Goal: Register for event/course

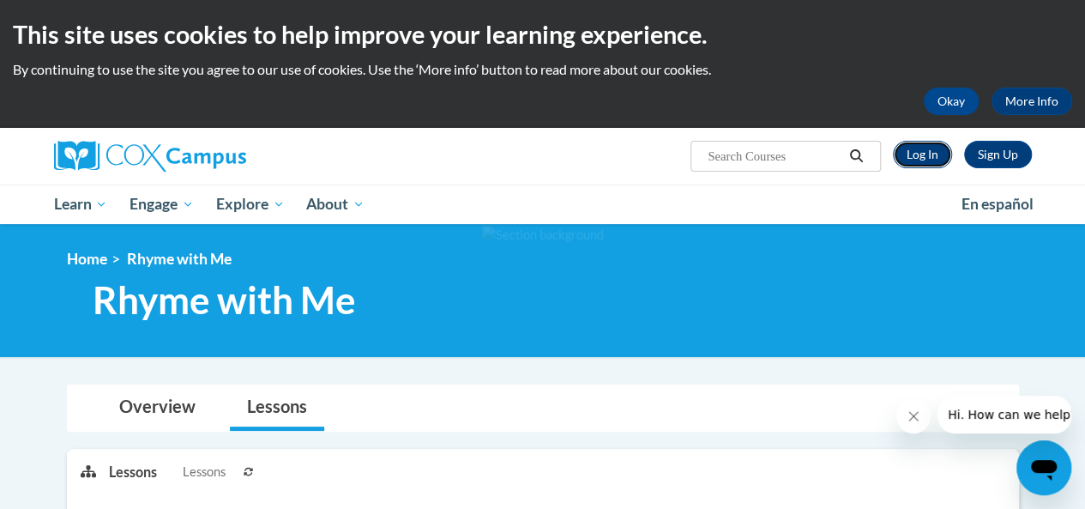
click at [904, 155] on link "Log In" at bounding box center [922, 154] width 59 height 27
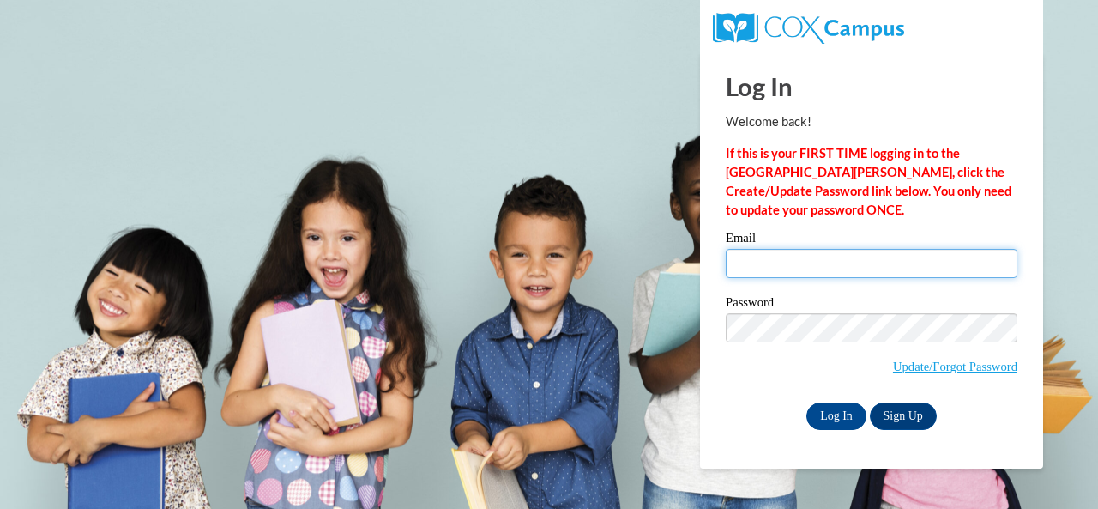
drag, startPoint x: 897, startPoint y: 258, endPoint x: 938, endPoint y: 256, distance: 41.2
click at [938, 256] on input "Email" at bounding box center [872, 263] width 292 height 29
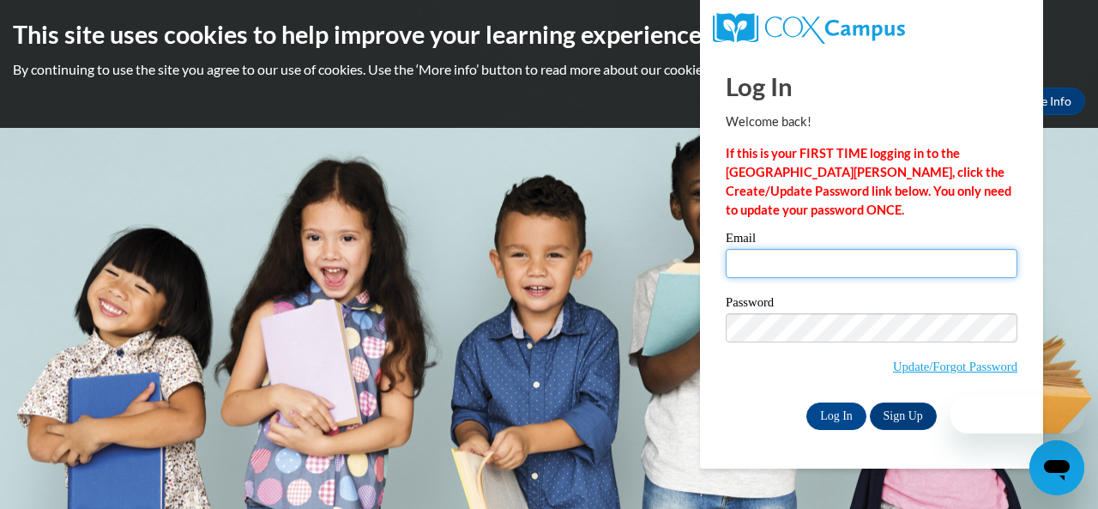
type input "nyeinnyeinthu0089@gmail.com"
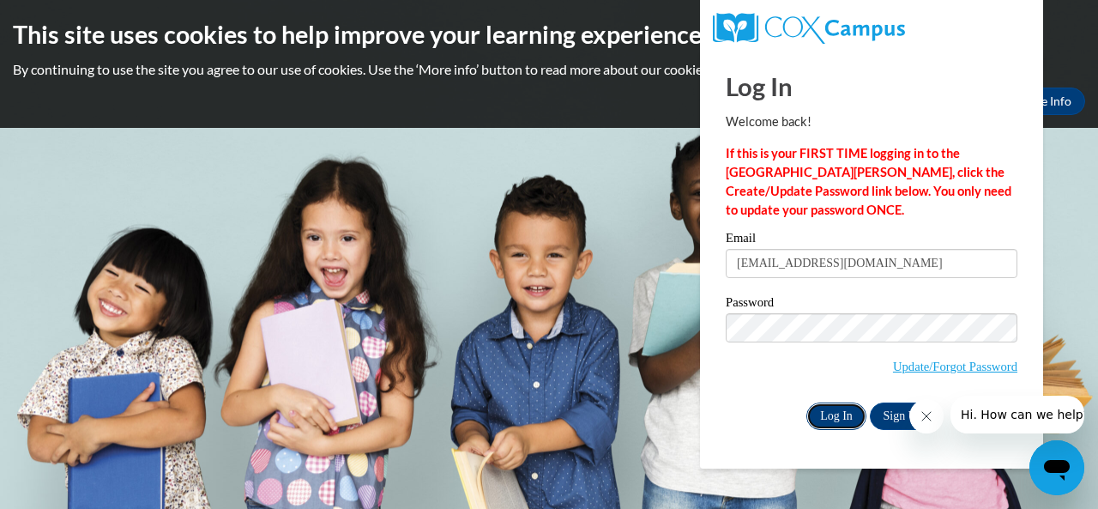
click at [814, 416] on input "Log In" at bounding box center [836, 415] width 60 height 27
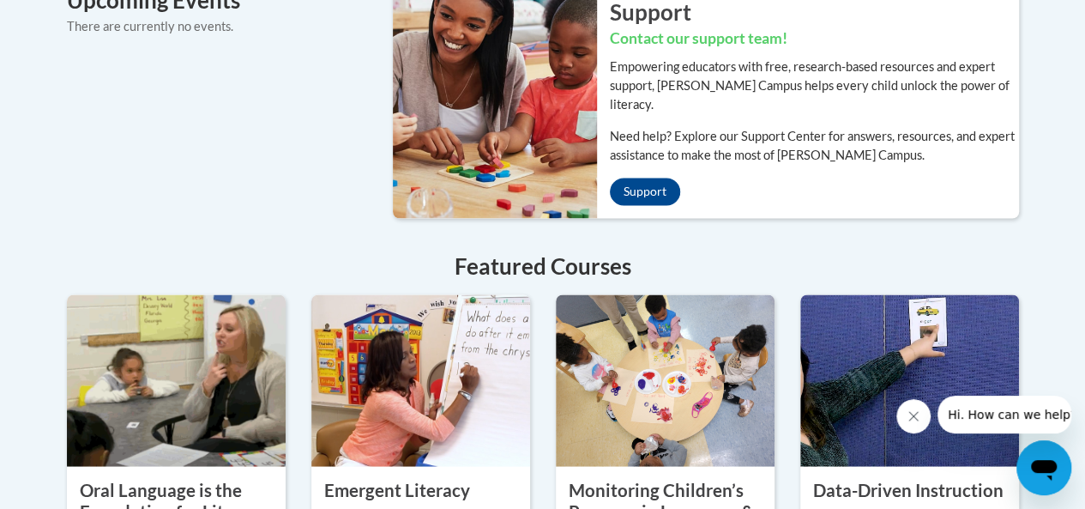
scroll to position [1352, 0]
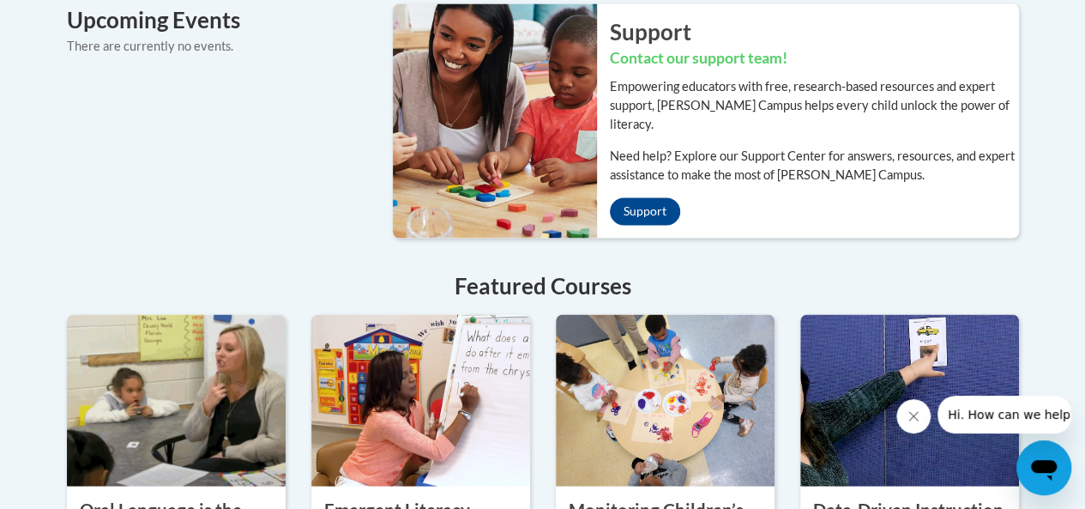
click at [908, 427] on button "Close message from company" at bounding box center [913, 416] width 34 height 34
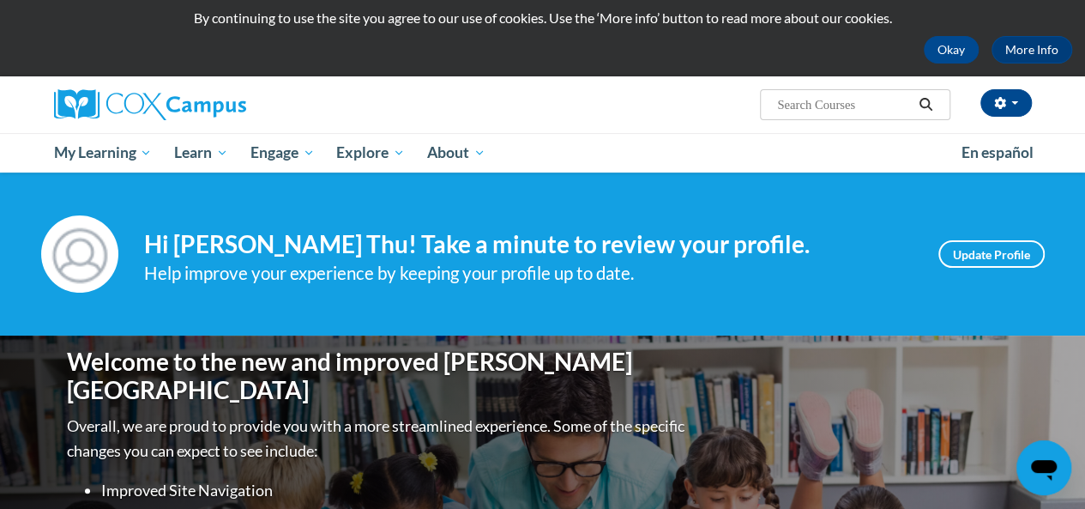
scroll to position [0, 0]
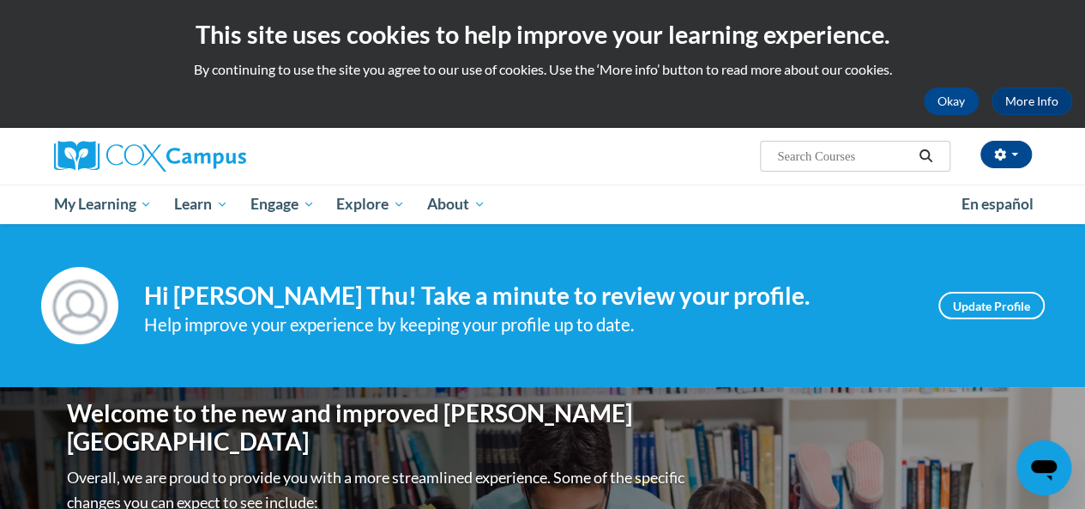
drag, startPoint x: 1097, startPoint y: 330, endPoint x: 1096, endPoint y: 38, distance: 292.5
click at [1084, 38] on html "This site uses cookies to help improve your learning experience. By continuing …" at bounding box center [542, 254] width 1085 height 509
click at [554, 92] on div "Okay More Info" at bounding box center [542, 100] width 1059 height 27
click at [369, 130] on div at bounding box center [208, 156] width 334 height 57
click at [467, 63] on p "By continuing to use the site you agree to our use of cookies. Use the ‘More in…" at bounding box center [542, 69] width 1059 height 19
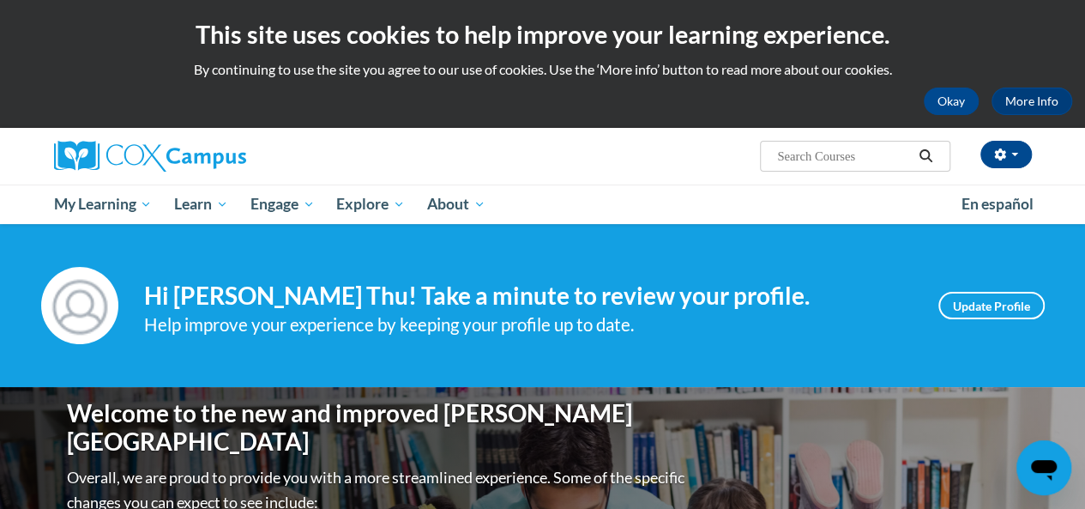
click at [864, 150] on input "Search..." at bounding box center [843, 156] width 137 height 21
type input "rhyme with me"
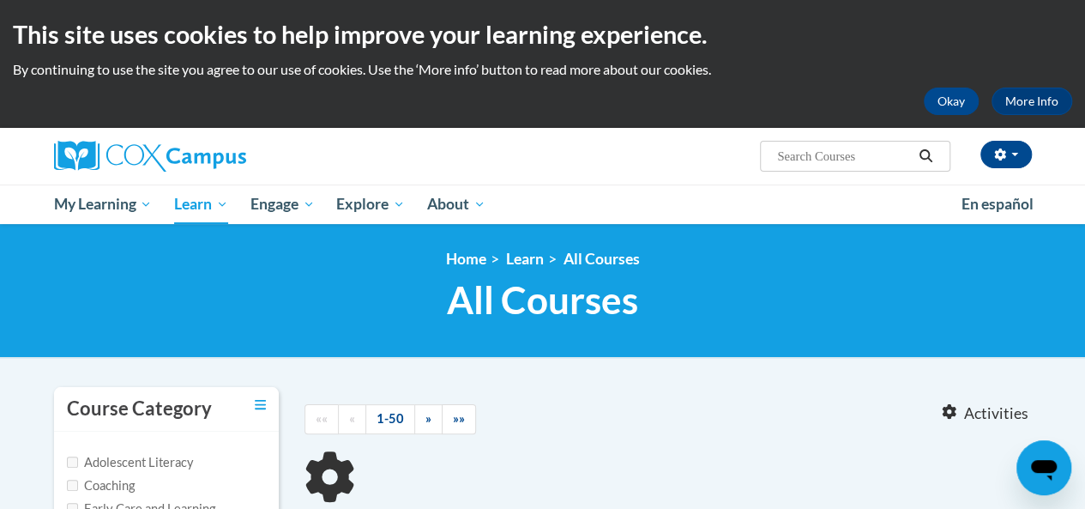
type input "rhyme with me"
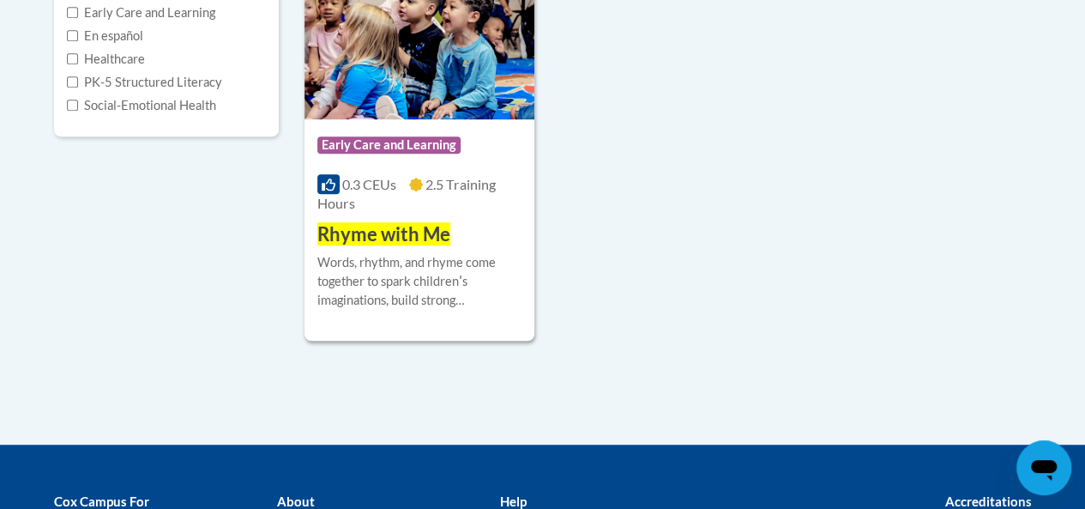
scroll to position [498, 0]
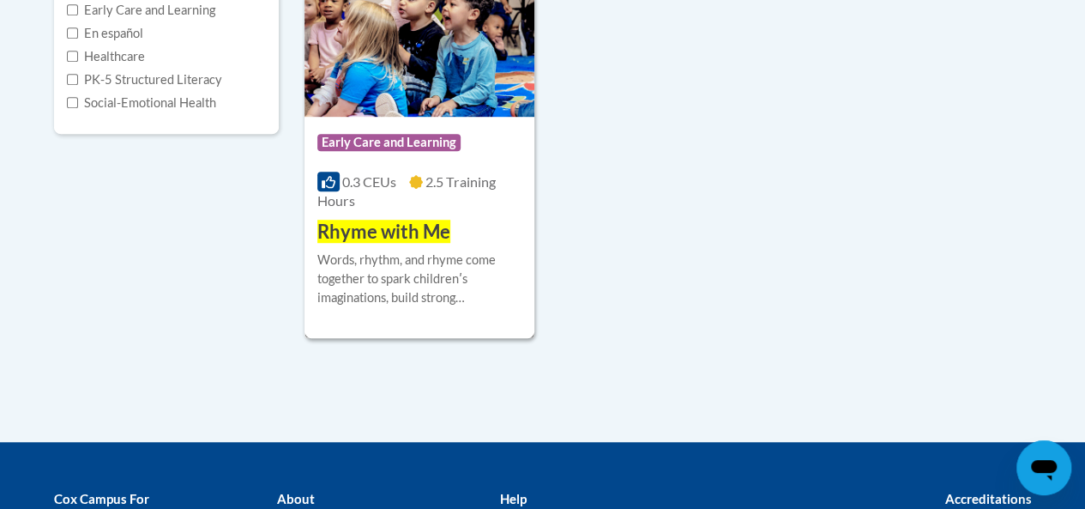
click at [450, 232] on div "Course Category: Early Care and Learning 0.3 CEUs 2.5 Training Hours COURSE Rhy…" at bounding box center [419, 181] width 230 height 129
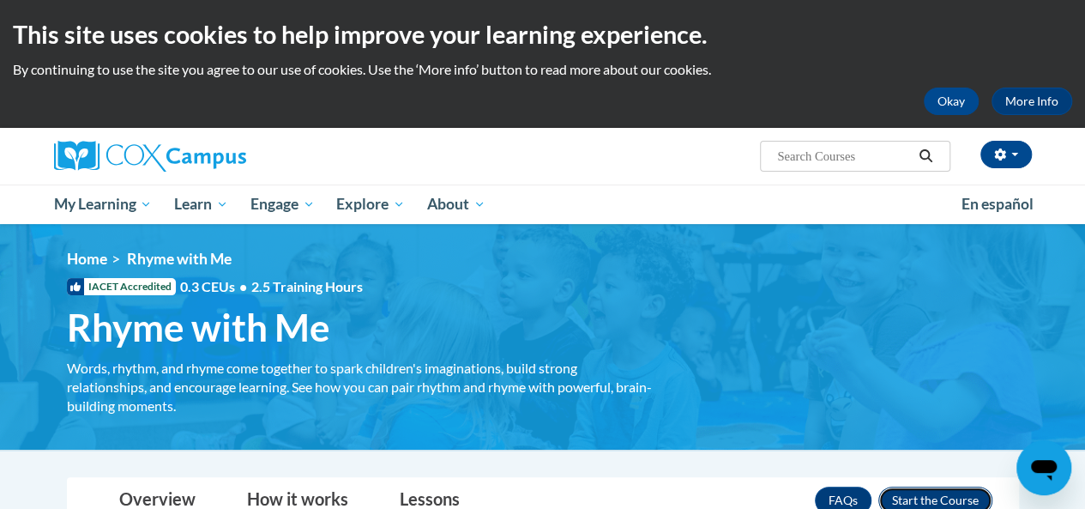
click at [930, 499] on button "Enroll" at bounding box center [935, 499] width 114 height 27
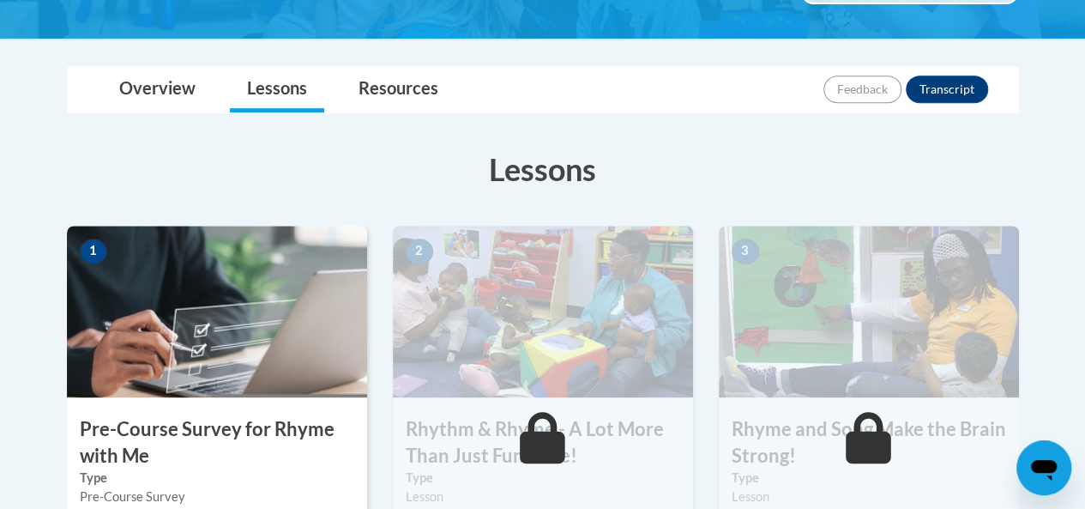
scroll to position [348, 0]
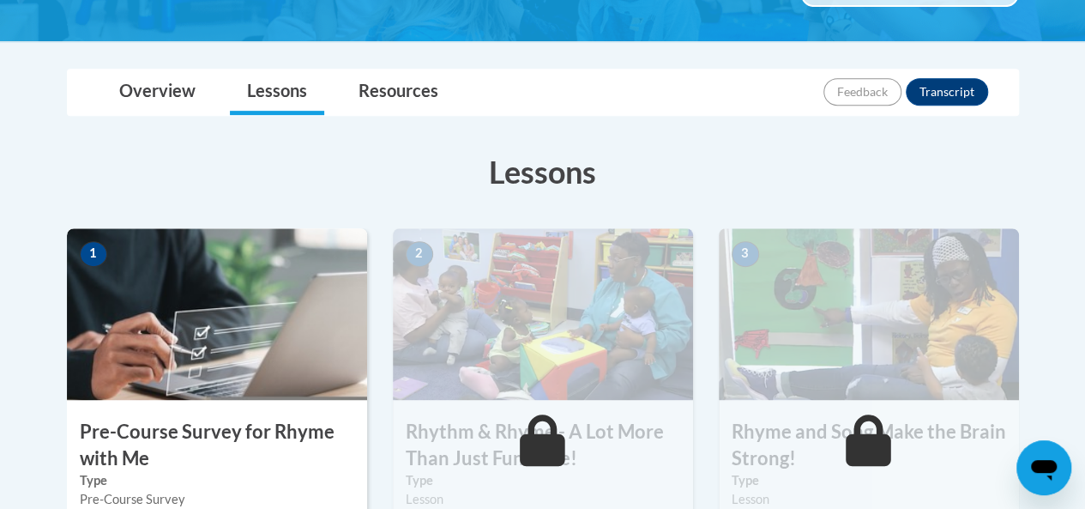
click at [132, 323] on img at bounding box center [217, 314] width 300 height 172
click at [284, 353] on img at bounding box center [217, 314] width 300 height 172
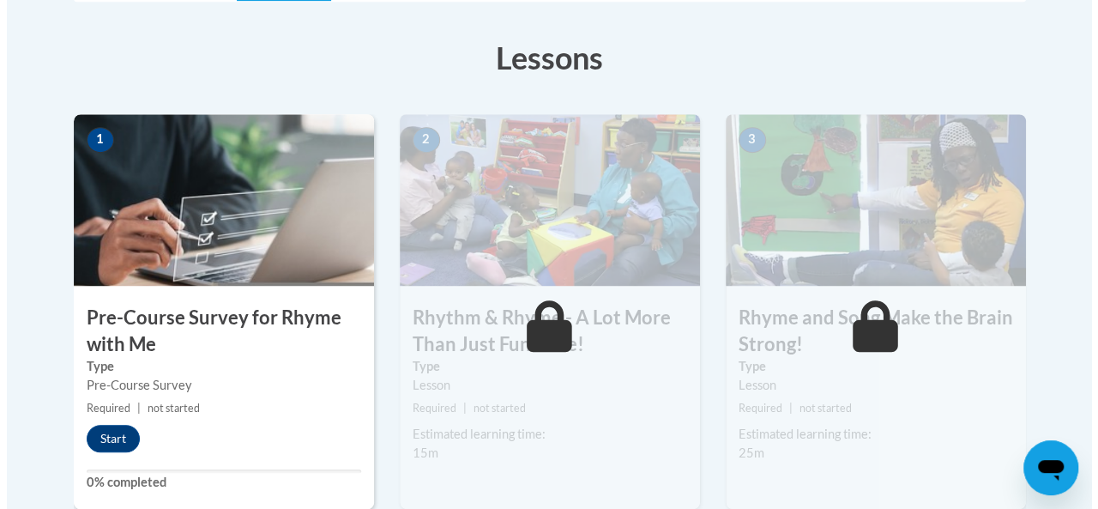
scroll to position [523, 0]
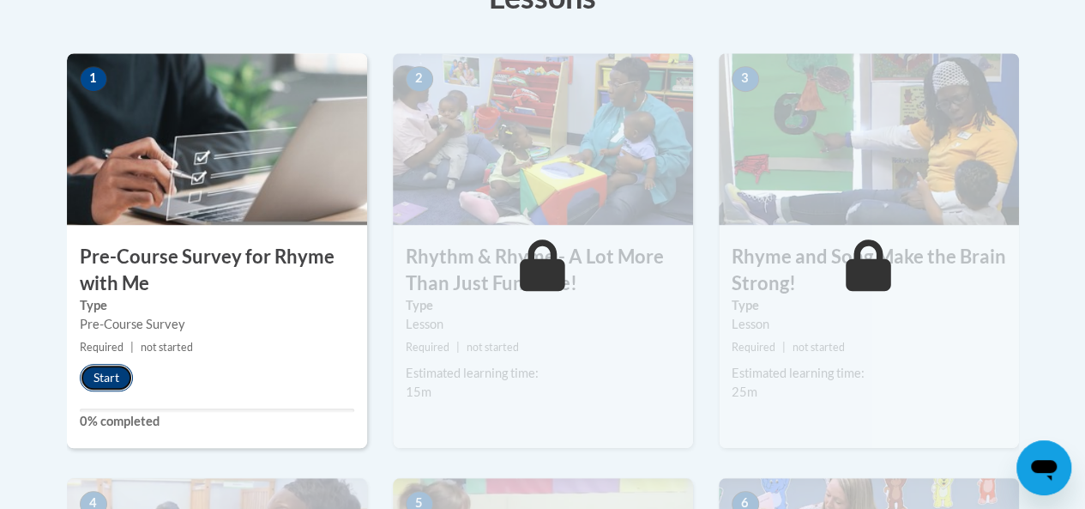
click at [107, 380] on button "Start" at bounding box center [106, 377] width 53 height 27
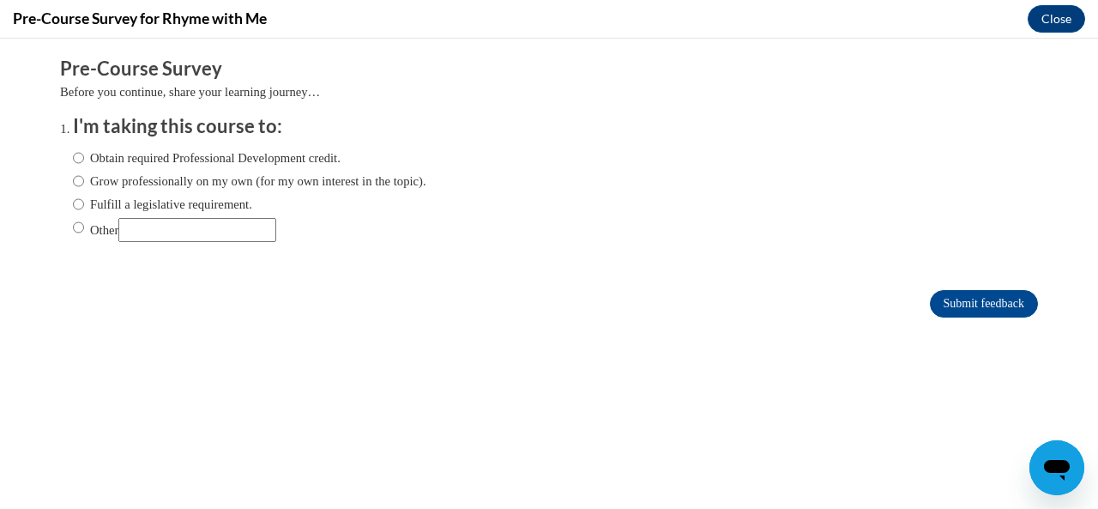
scroll to position [0, 0]
click at [94, 151] on label "Obtain required Professional Development credit." at bounding box center [207, 157] width 268 height 19
click at [84, 151] on input "Obtain required Professional Development credit." at bounding box center [78, 157] width 11 height 19
radio input "true"
click at [981, 301] on input "Submit feedback" at bounding box center [984, 303] width 108 height 27
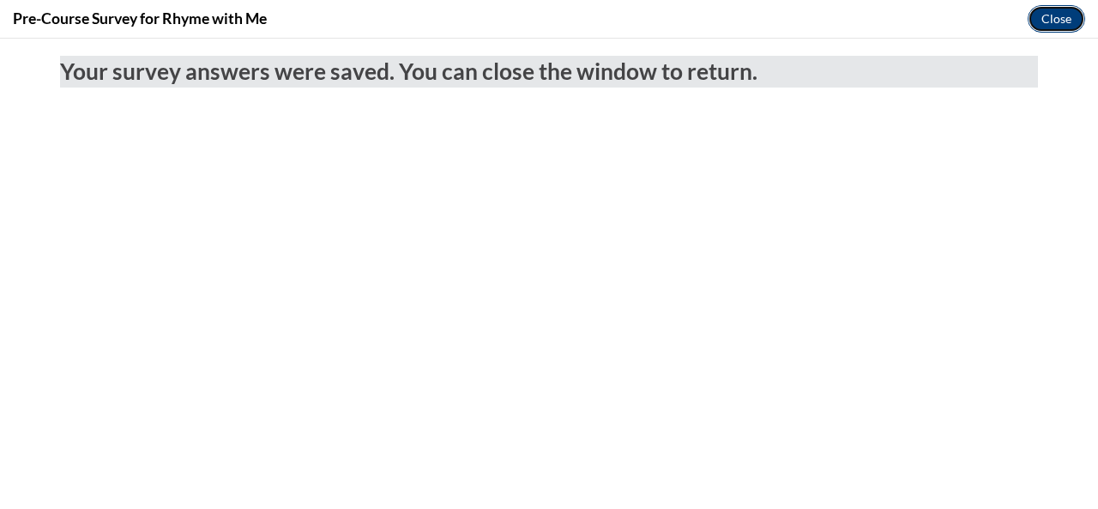
click at [1048, 21] on button "Close" at bounding box center [1055, 18] width 57 height 27
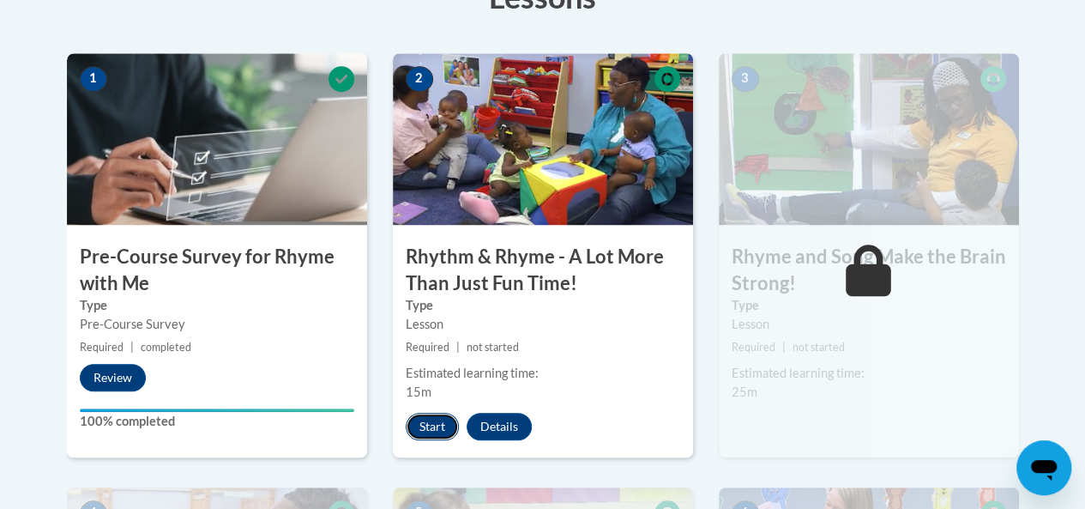
click at [422, 416] on button "Start" at bounding box center [432, 426] width 53 height 27
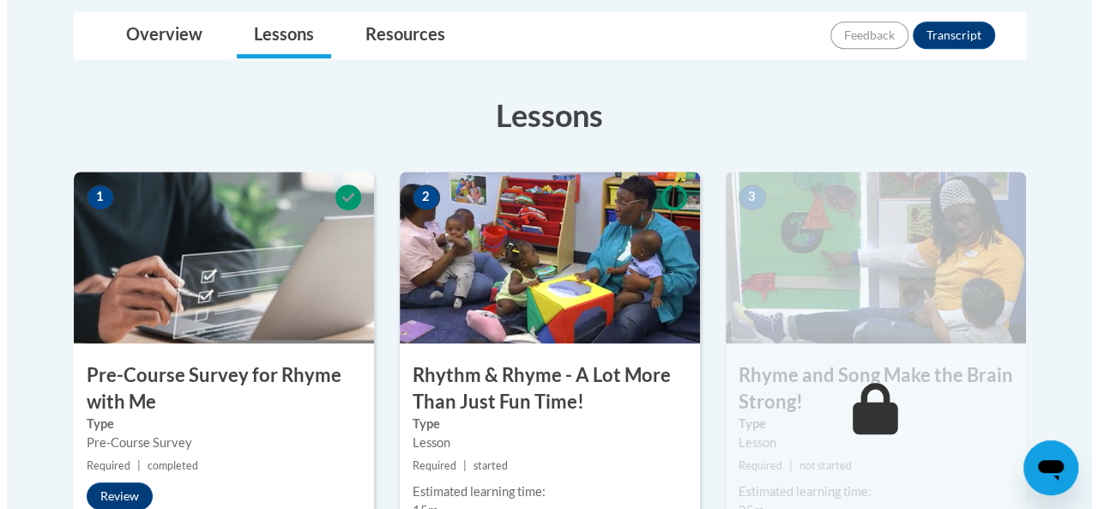
scroll to position [662, 0]
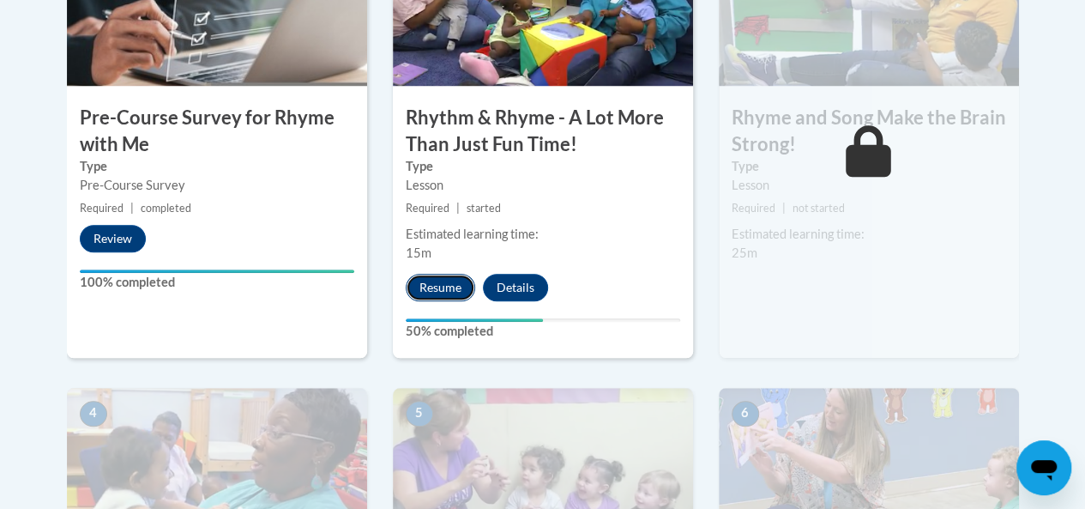
click at [436, 285] on button "Resume" at bounding box center [440, 287] width 69 height 27
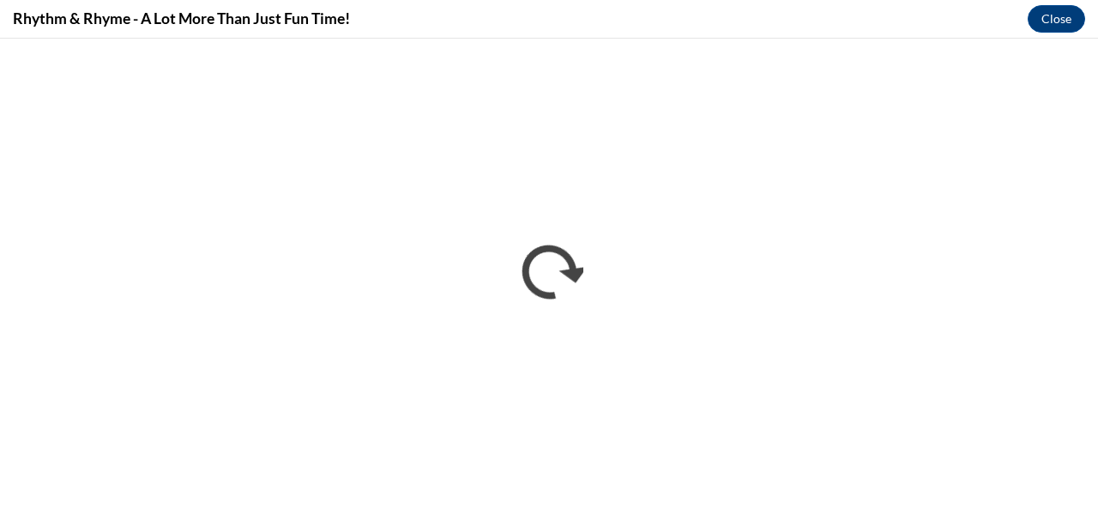
scroll to position [0, 0]
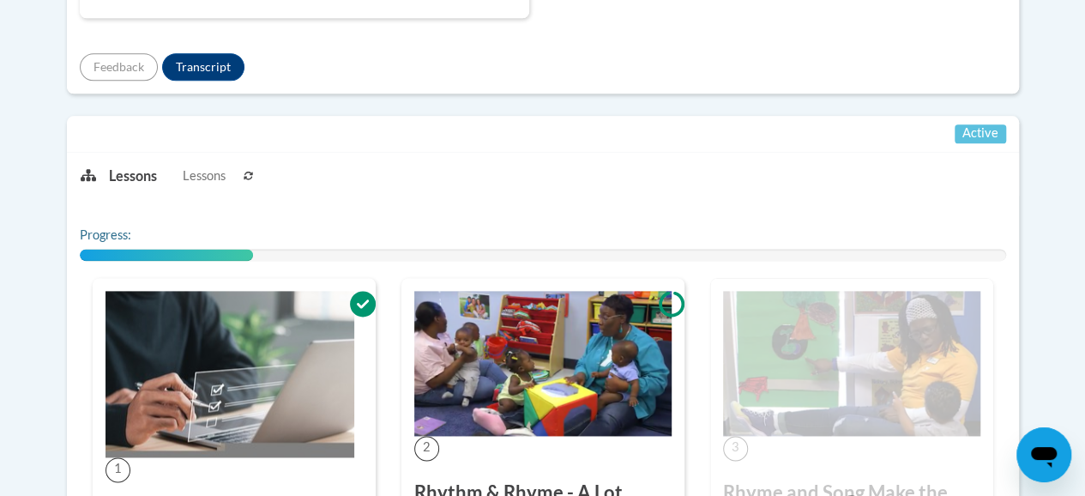
scroll to position [662, 0]
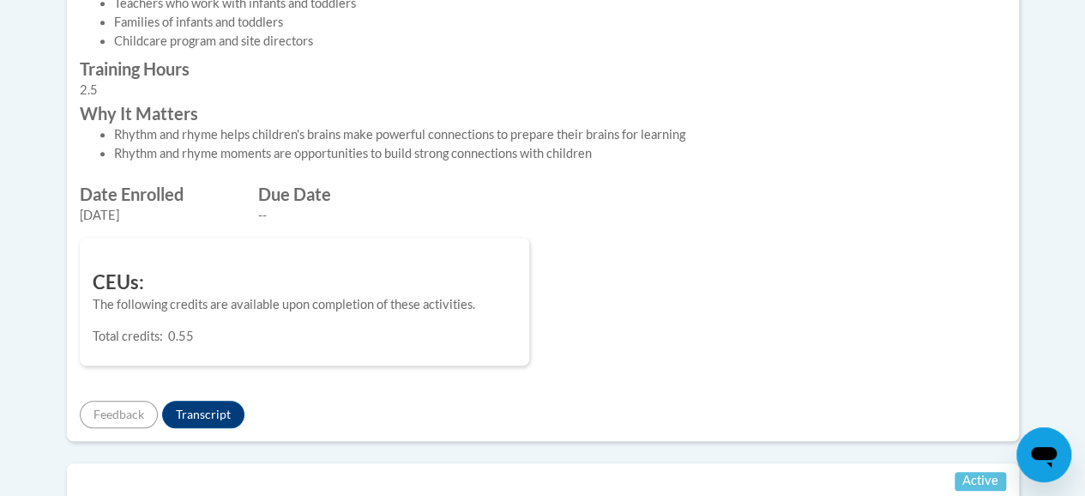
click at [770, 59] on div "Recommended for Teachers who work with infants and toddlers Families of infants…" at bounding box center [424, 16] width 714 height 87
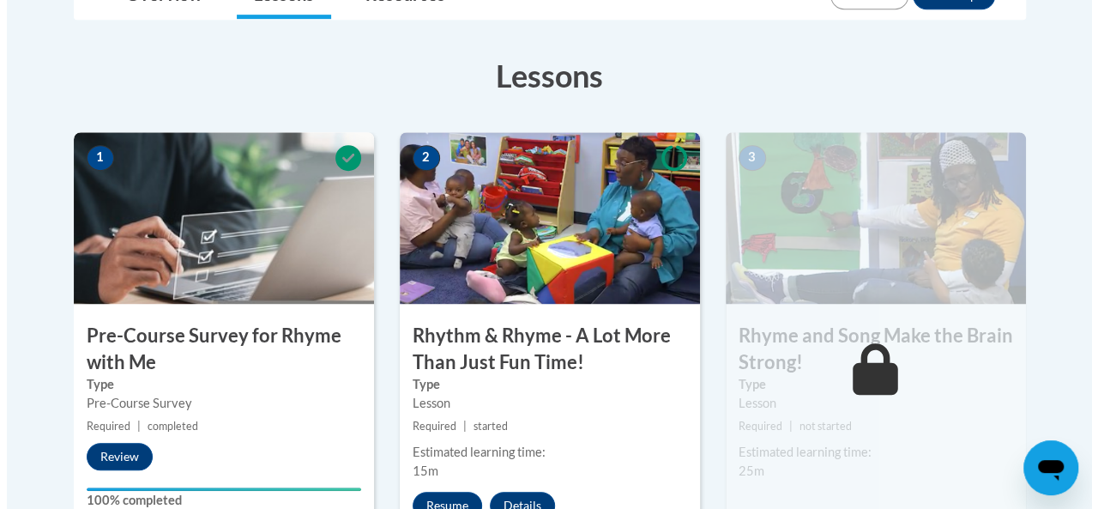
scroll to position [603, 0]
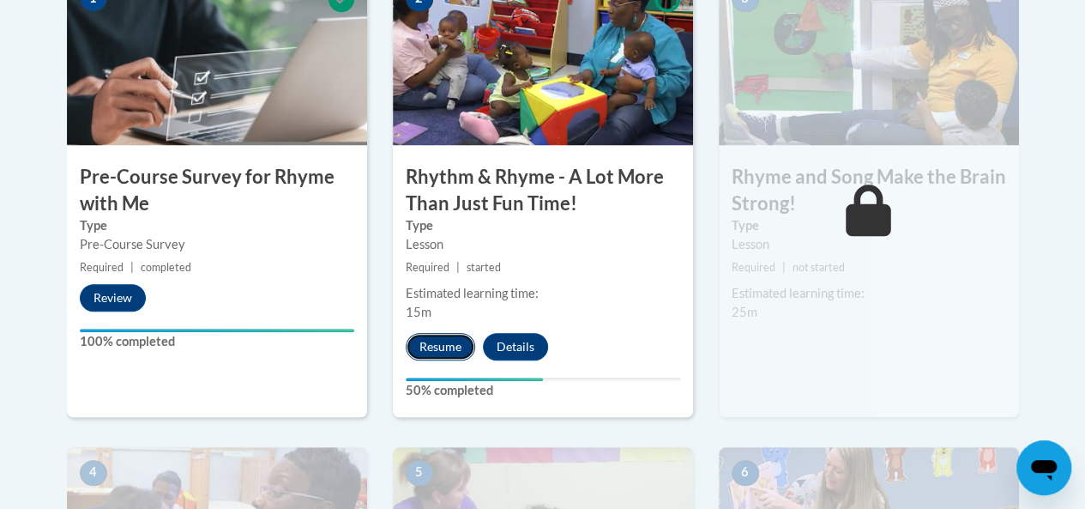
click at [465, 340] on button "Resume" at bounding box center [440, 346] width 69 height 27
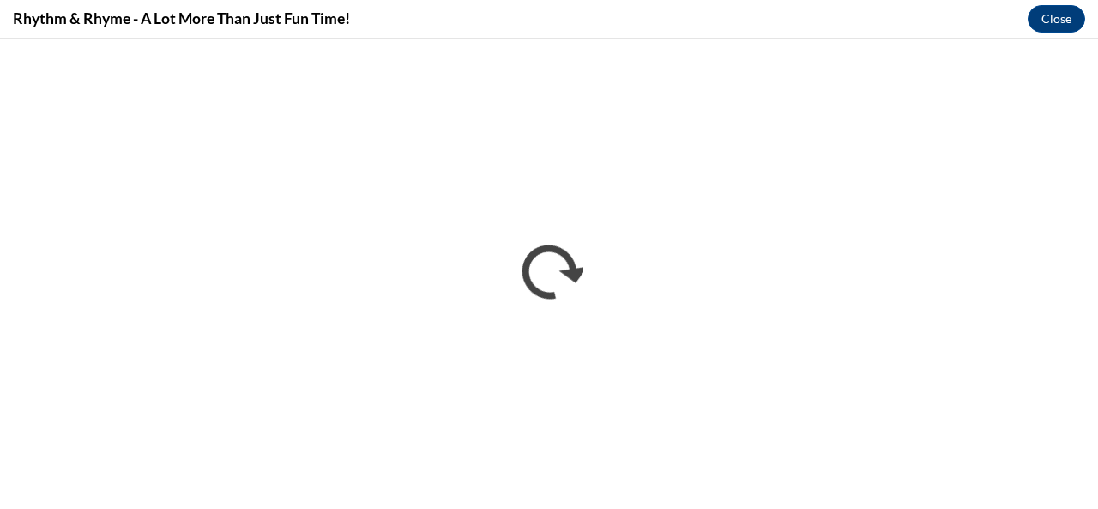
scroll to position [0, 0]
